Goal: Book appointment/travel/reservation

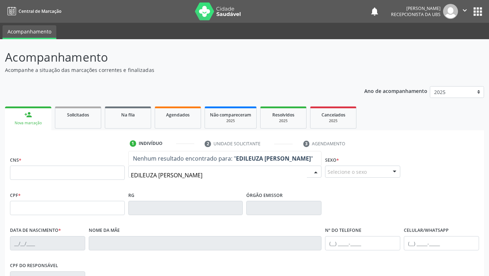
type input "EDILEUZA [PERSON_NAME]"
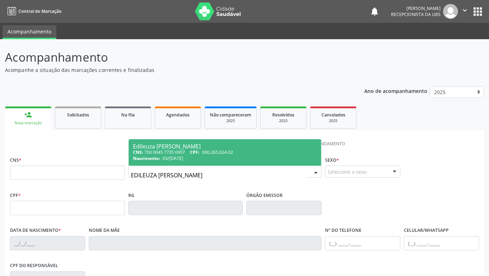
click at [185, 155] on div "CNS: 700 0045 7735 6907 CPF: 000.265.024-02" at bounding box center [225, 152] width 184 height 6
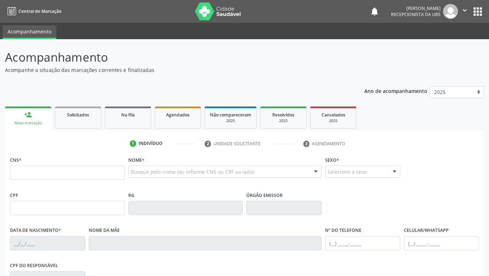
type input "700 0045 7735 6907"
type input "000.265.024-02"
type input "03/[DATE]"
type input "[PERSON_NAME] de [DEMOGRAPHIC_DATA]"
type input "[PHONE_NUMBER]"
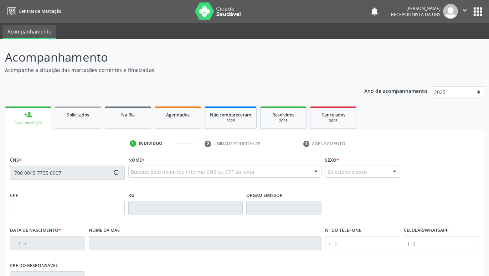
type input "399"
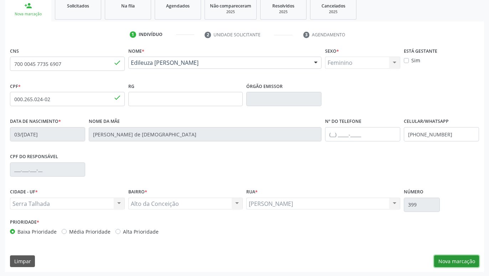
click at [459, 262] on button "Nova marcação" at bounding box center [456, 262] width 45 height 12
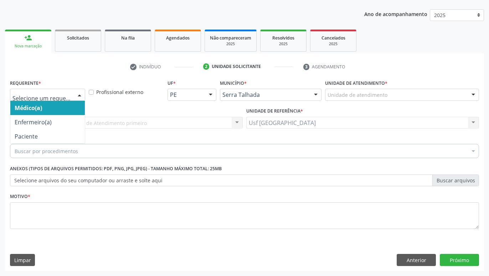
click at [74, 97] on div at bounding box center [79, 95] width 11 height 12
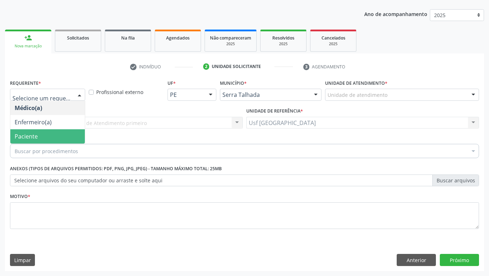
click at [60, 131] on span "Paciente" at bounding box center [47, 136] width 74 height 14
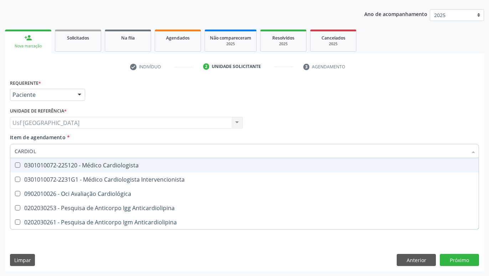
type input "CARDIOLO"
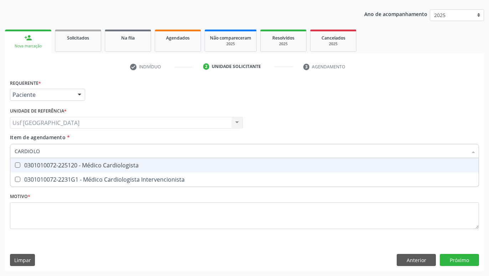
click at [128, 166] on div "0301010072-225120 - Médico Cardiologista" at bounding box center [245, 166] width 460 height 6
checkbox Cardiologista "true"
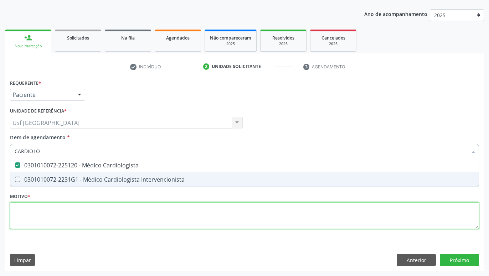
click at [135, 215] on textarea at bounding box center [244, 215] width 469 height 27
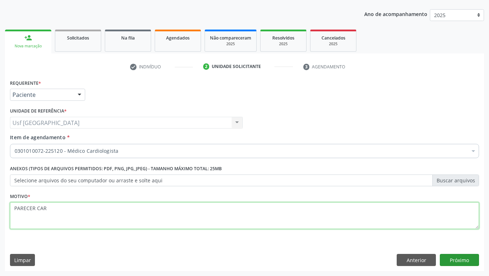
type textarea "PARECER CAR"
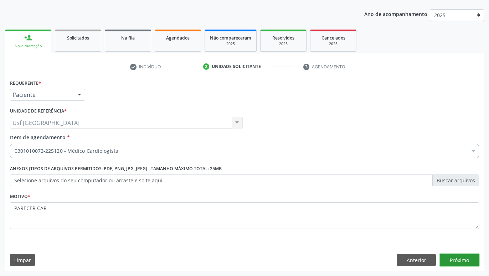
click at [468, 261] on button "Próximo" at bounding box center [459, 260] width 39 height 12
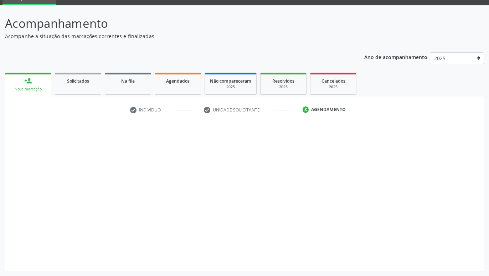
scroll to position [34, 0]
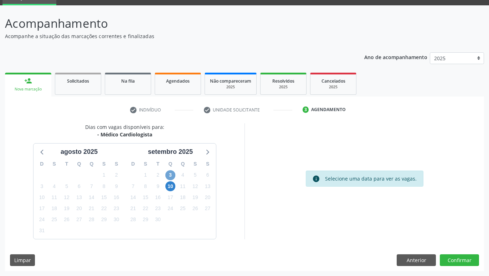
click at [169, 173] on span "3" at bounding box center [170, 175] width 10 height 10
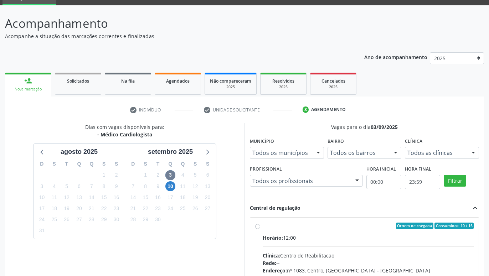
click at [263, 225] on label "Ordem de chegada Consumidos: 10 / 15 Horário: 12:00 Clínica: Centro de Reabilit…" at bounding box center [368, 277] width 211 height 109
click at [257, 225] on input "Ordem de chegada Consumidos: 10 / 15 Horário: 12:00 Clínica: Centro de Reabilit…" at bounding box center [257, 226] width 5 height 6
radio input "true"
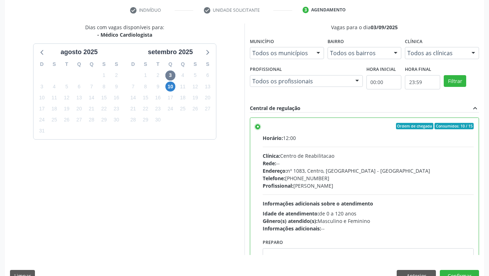
scroll to position [150, 0]
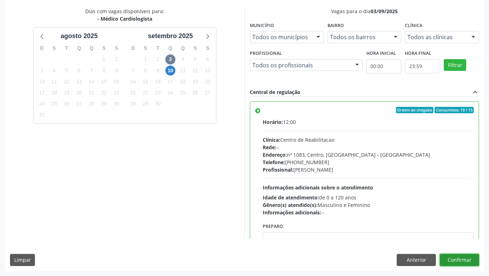
click at [453, 261] on button "Confirmar" at bounding box center [459, 260] width 39 height 12
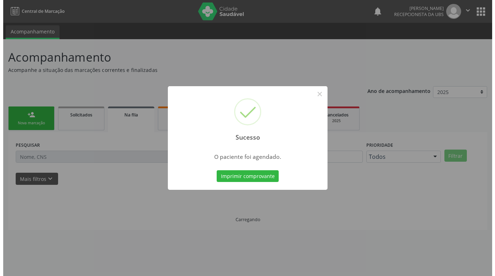
scroll to position [0, 0]
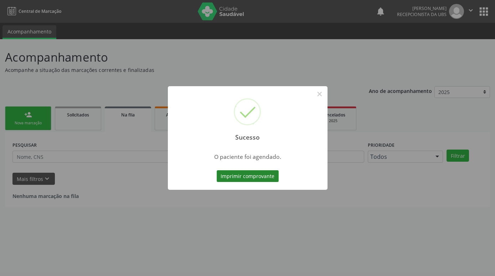
click at [254, 175] on button "Imprimir comprovante" at bounding box center [248, 176] width 62 height 12
